Goal: Task Accomplishment & Management: Use online tool/utility

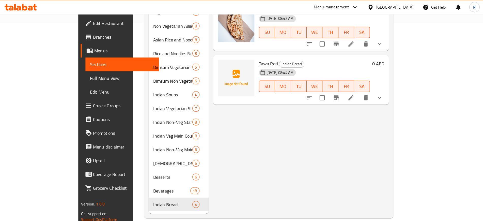
scroll to position [151, 0]
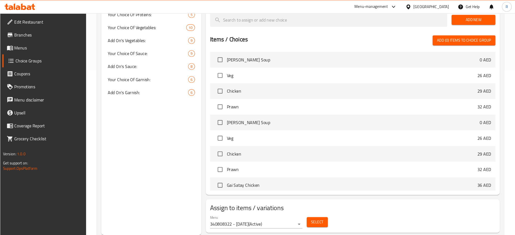
scroll to position [149, 0]
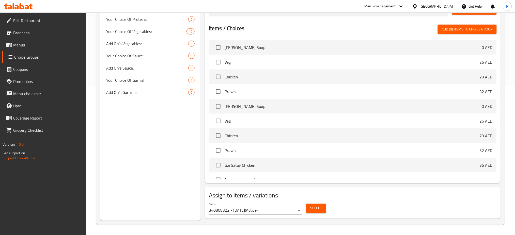
click at [14, 6] on icon at bounding box center [14, 6] width 2 height 6
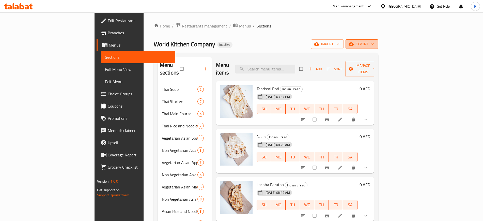
click at [374, 45] on span "export" at bounding box center [362, 44] width 25 height 6
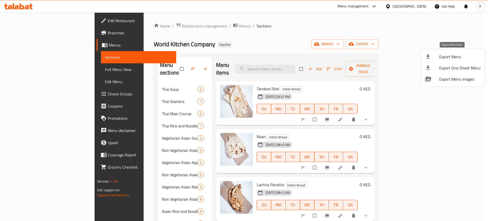
click at [451, 59] on span "Export Menu" at bounding box center [459, 57] width 41 height 6
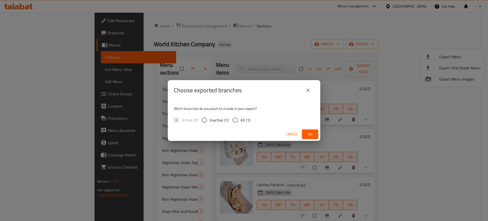
click at [233, 120] on input "All (1)" at bounding box center [235, 120] width 11 height 11
radio input "true"
click at [306, 135] on span "Ok" at bounding box center [310, 134] width 8 height 6
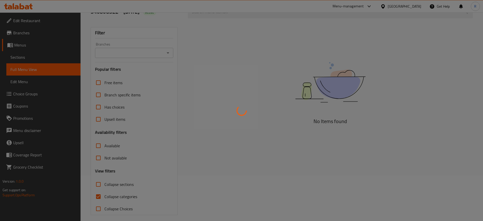
scroll to position [50, 0]
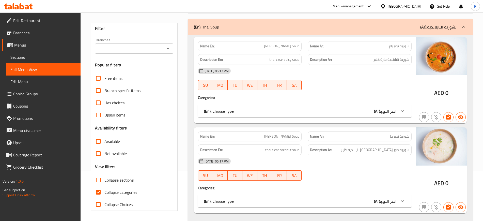
click at [98, 192] on input "Collapse categories" at bounding box center [98, 192] width 12 height 12
checkbox input "false"
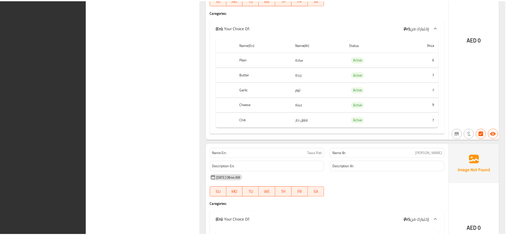
scroll to position [12765, 0]
